Goal: Information Seeking & Learning: Learn about a topic

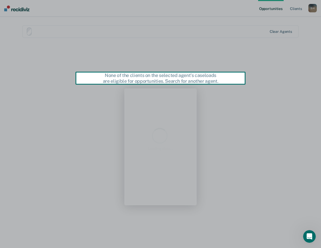
click at [50, 28] on div "Product tour overlay" at bounding box center [160, 124] width 321 height 248
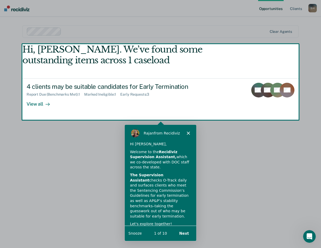
click at [43, 107] on div "Product tour overlay" at bounding box center [160, 124] width 321 height 248
click at [39, 103] on div "Product tour overlay" at bounding box center [160, 124] width 321 height 248
click at [37, 105] on div "Product tour overlay" at bounding box center [160, 124] width 321 height 248
click at [186, 233] on button "Next" at bounding box center [184, 233] width 20 height 11
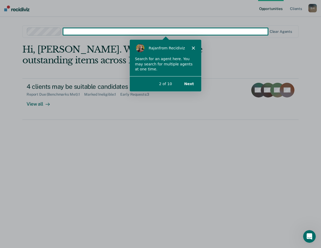
click at [191, 85] on button "Next" at bounding box center [188, 83] width 20 height 11
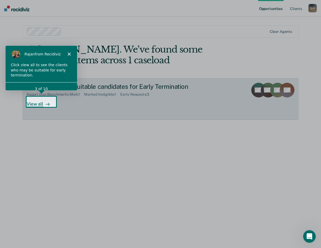
click at [42, 103] on div "View all" at bounding box center [41, 102] width 29 height 10
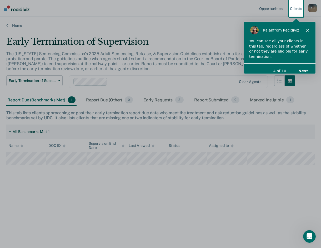
click at [304, 66] on button "Next" at bounding box center [303, 70] width 20 height 11
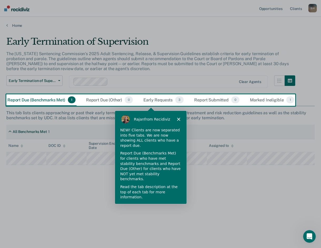
click at [176, 206] on button "Next" at bounding box center [174, 211] width 20 height 11
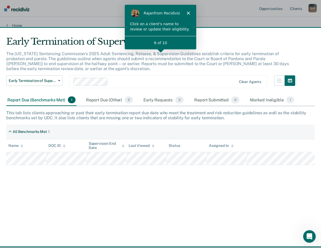
click at [187, 13] on icon "Close" at bounding box center [188, 12] width 3 height 3
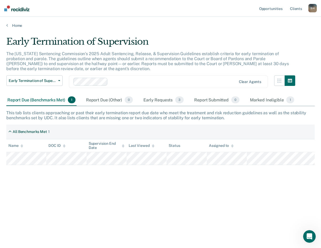
click at [313, 8] on div "S H" at bounding box center [313, 8] width 8 height 8
click at [281, 23] on link "Profile" at bounding box center [291, 21] width 42 height 4
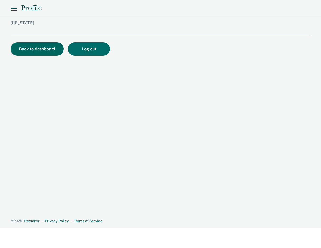
click at [42, 49] on button "Back to dashboard" at bounding box center [37, 48] width 53 height 13
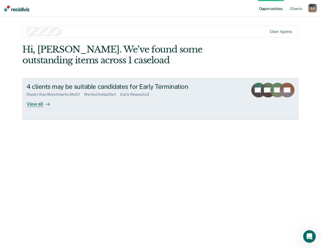
click at [185, 86] on div "4 clients may be suitable candidates for Early Termination" at bounding box center [119, 87] width 185 height 8
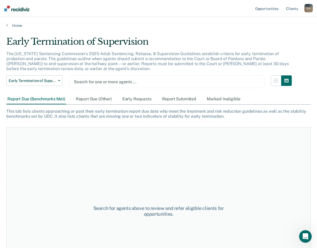
click at [109, 81] on div at bounding box center [167, 82] width 186 height 6
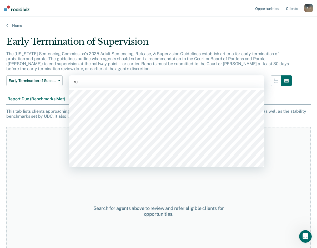
type input "rup"
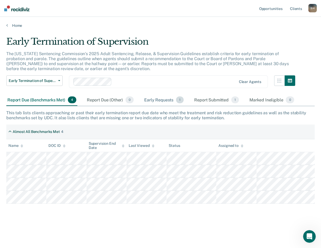
click at [157, 99] on div "Early Requests 1" at bounding box center [164, 101] width 42 height 12
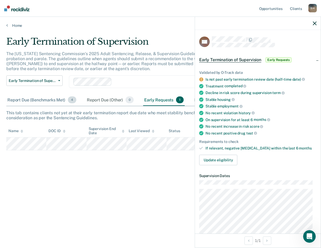
click at [52, 100] on div "Report Due (Benchmarks Met) 4" at bounding box center [41, 101] width 71 height 12
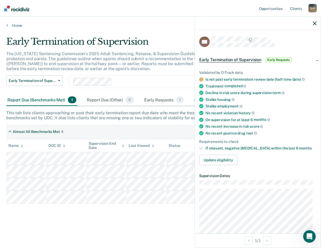
click at [158, 74] on div "The [US_STATE] Sentencing Commission’s 2025 Adult Sentencing, Release, & Superv…" at bounding box center [150, 63] width 289 height 24
click at [37, 91] on div "Early Termination of Supervision Early Termination of Supervision" at bounding box center [34, 85] width 56 height 19
click at [58, 80] on span "button" at bounding box center [58, 80] width 4 height 1
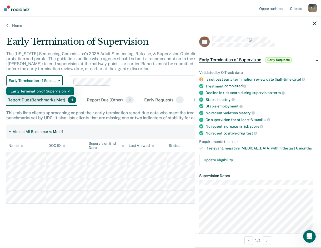
click at [56, 89] on div "Early Termination of Supervision" at bounding box center [40, 91] width 59 height 8
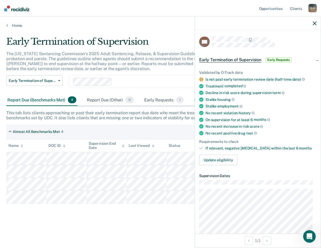
click at [75, 72] on div "The [US_STATE] Sentencing Commission’s 2025 Adult Sentencing, Release, & Superv…" at bounding box center [150, 63] width 289 height 24
click at [99, 101] on div "Report Due (Other) 0" at bounding box center [110, 101] width 49 height 12
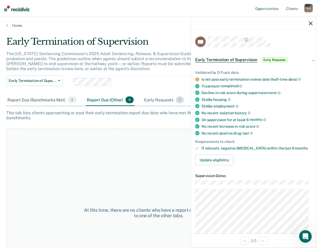
click at [146, 103] on div "Early Requests 1" at bounding box center [164, 101] width 42 height 12
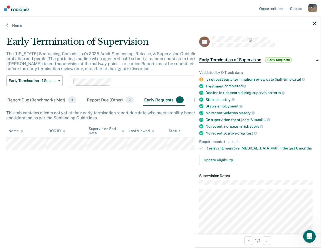
click at [314, 24] on icon "button" at bounding box center [315, 24] width 4 height 4
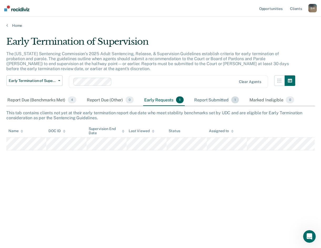
click at [212, 100] on div "Report Submitted 1" at bounding box center [216, 101] width 47 height 12
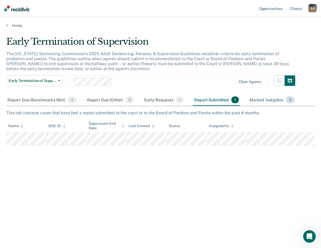
click at [259, 100] on div "Marked Ineligible 0" at bounding box center [271, 101] width 47 height 12
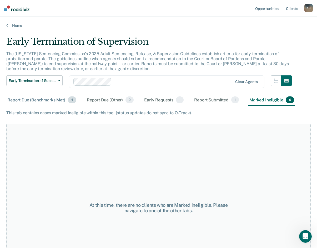
click at [48, 101] on div "Report Due (Benchmarks Met) 4" at bounding box center [41, 101] width 71 height 12
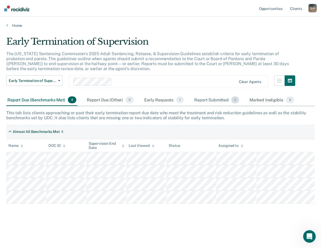
click at [217, 100] on div "Report Submitted 1" at bounding box center [216, 101] width 47 height 12
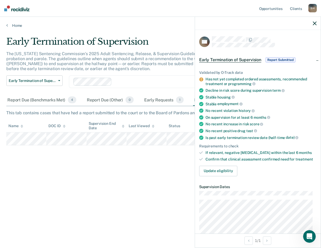
click at [315, 23] on icon "button" at bounding box center [315, 24] width 4 height 4
